Goal: Find specific page/section: Find specific page/section

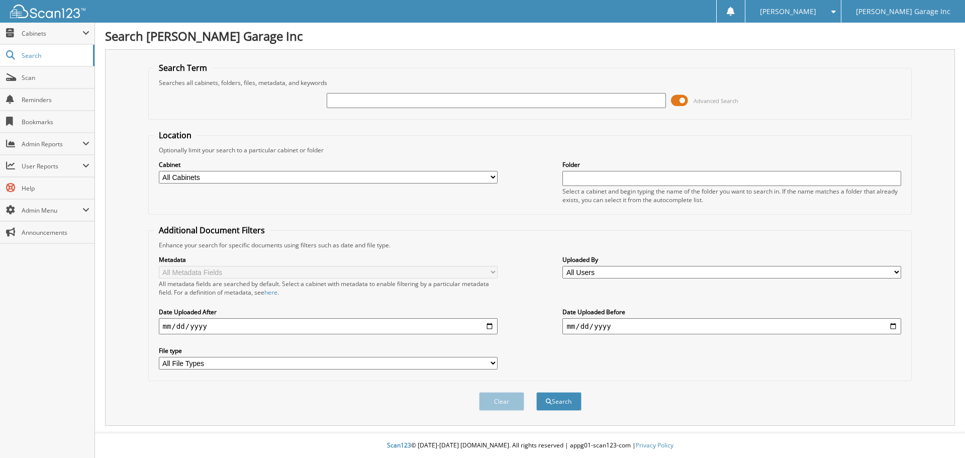
click at [416, 97] on input "text" at bounding box center [496, 100] width 339 height 15
type input "[PERSON_NAME]"
click at [536, 392] on button "Search" at bounding box center [558, 401] width 45 height 19
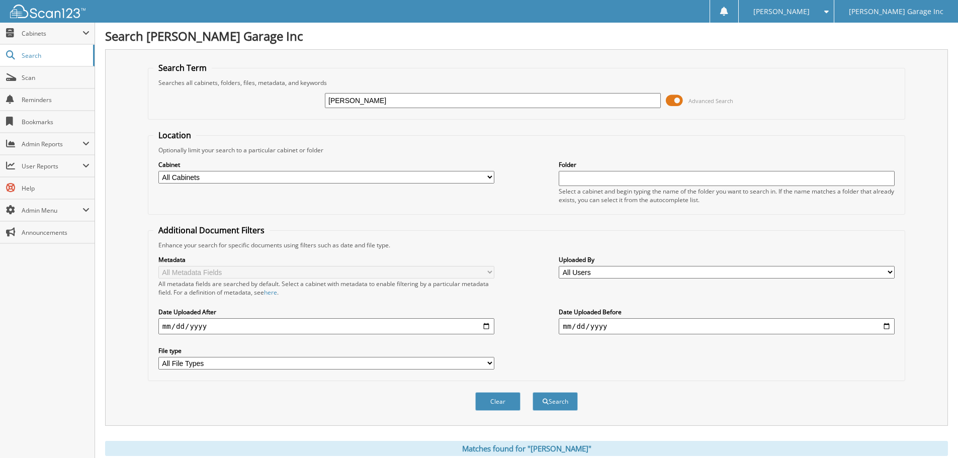
click at [312, 177] on select "All Cabinets ACCOUNTS PAYABLE CAR DEALS HR PARTS SERVICE RO Needs Filing" at bounding box center [326, 177] width 336 height 13
select select "26251"
click at [158, 171] on select "All Cabinets ACCOUNTS PAYABLE CAR DEALS HR PARTS SERVICE RO Needs Filing" at bounding box center [326, 177] width 336 height 13
click at [588, 98] on input "[PERSON_NAME]" at bounding box center [493, 100] width 336 height 15
click at [396, 105] on input "[PERSON_NAME]" at bounding box center [493, 100] width 336 height 15
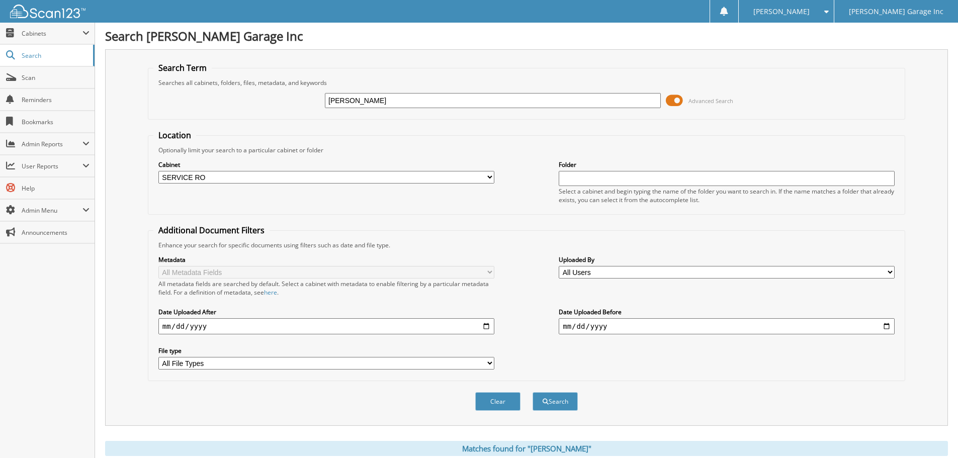
click at [396, 105] on input "[PERSON_NAME]" at bounding box center [493, 100] width 336 height 15
